Goal: Use online tool/utility: Utilize a website feature to perform a specific function

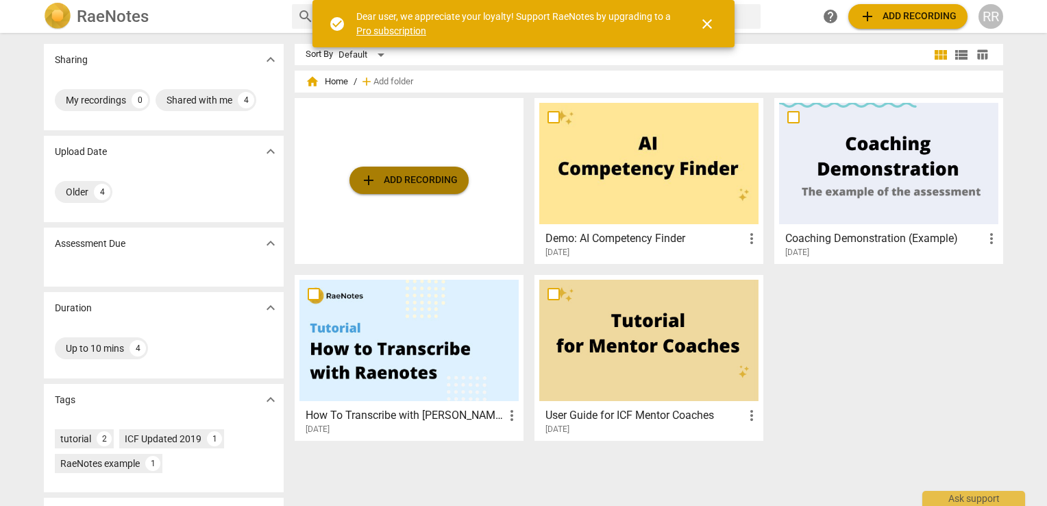
click at [432, 178] on span "add Add recording" at bounding box center [409, 180] width 97 height 16
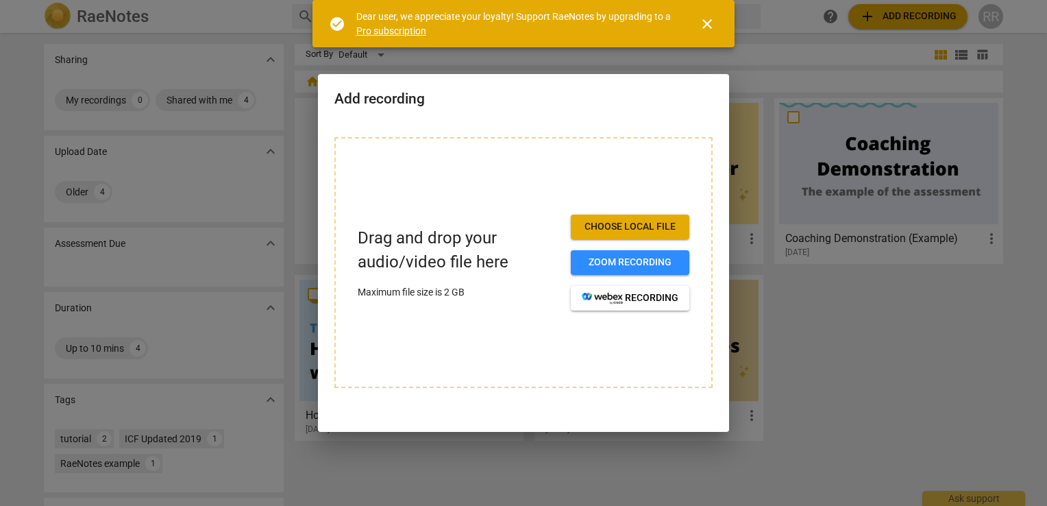
click at [625, 232] on span "Choose local file" at bounding box center [630, 227] width 97 height 14
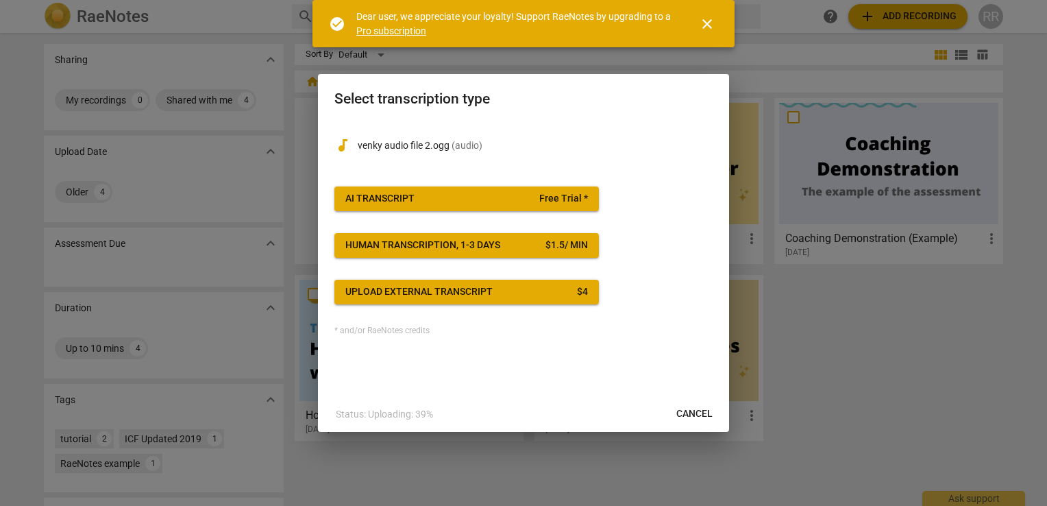
click at [400, 198] on div "AI Transcript" at bounding box center [379, 199] width 69 height 14
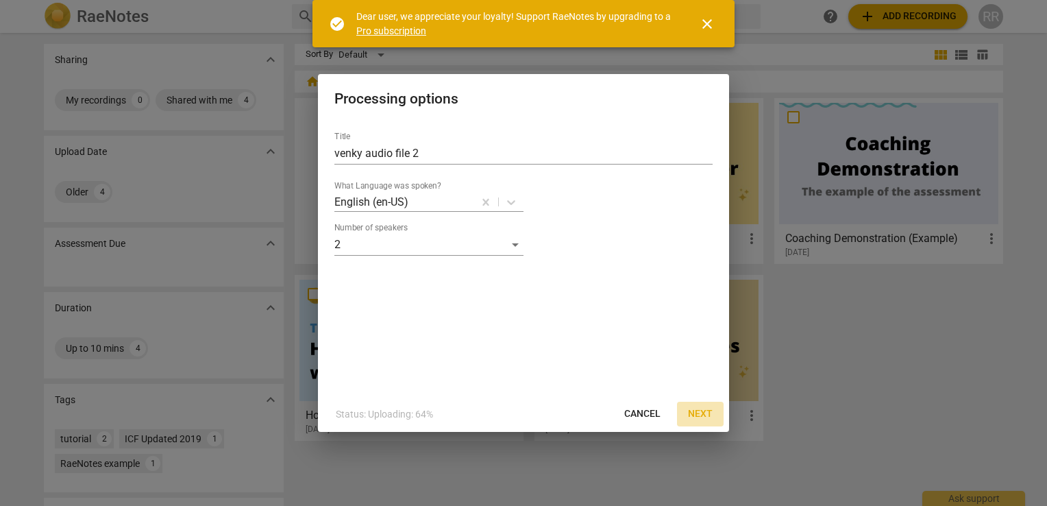
click at [710, 408] on span "Next" at bounding box center [700, 414] width 25 height 14
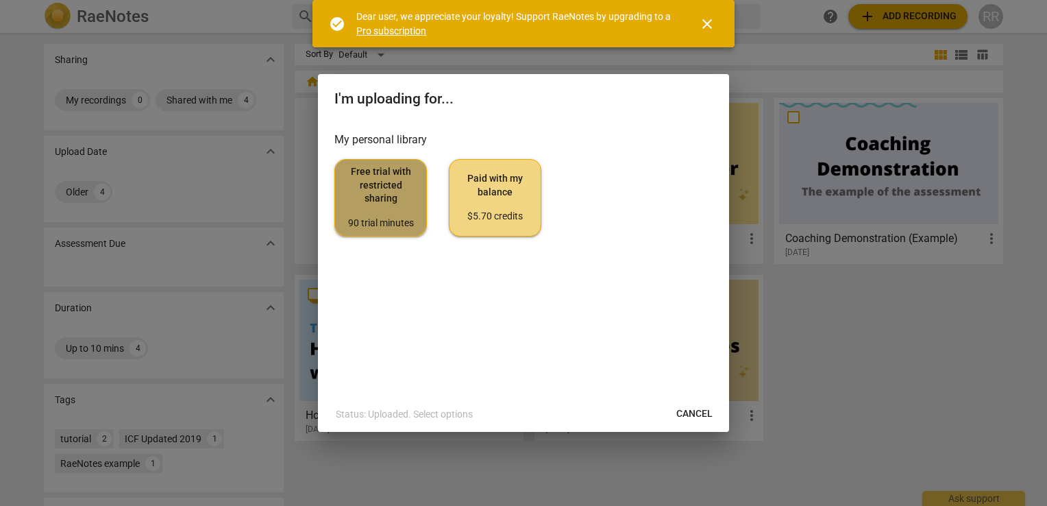
click at [387, 205] on span "Free trial with restricted sharing 90 trial minutes" at bounding box center [380, 197] width 69 height 64
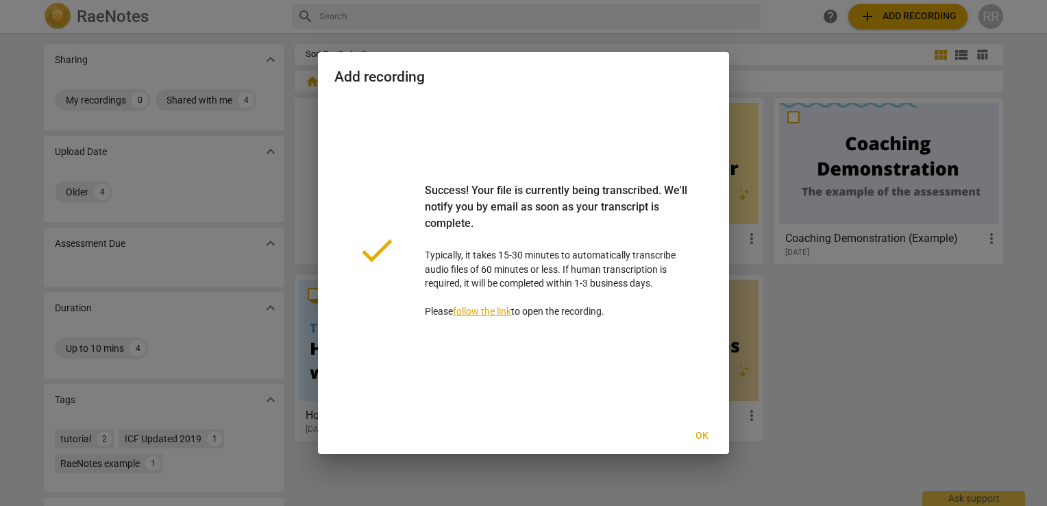
click at [693, 433] on span "Ok" at bounding box center [702, 436] width 22 height 14
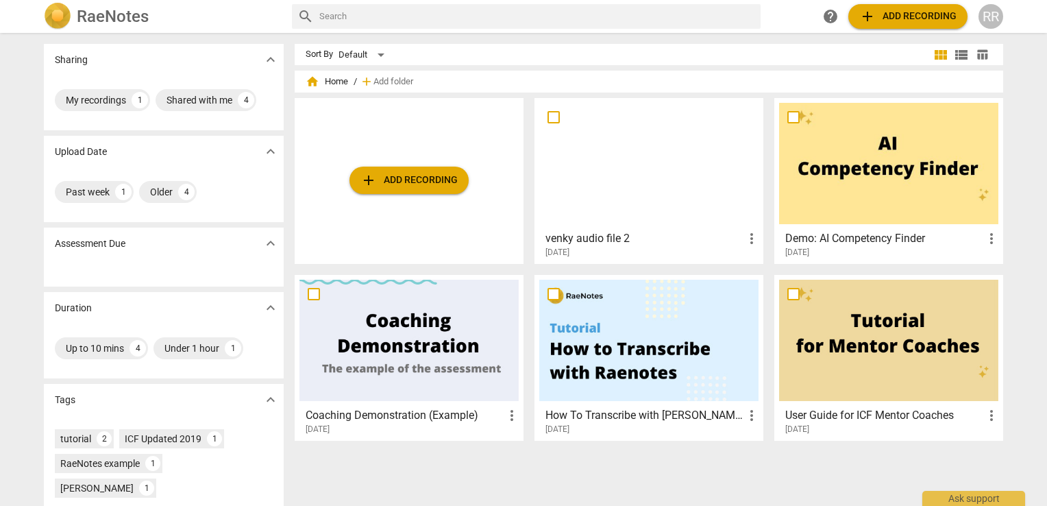
click at [603, 185] on div at bounding box center [648, 163] width 219 height 121
